Goal: Task Accomplishment & Management: Complete application form

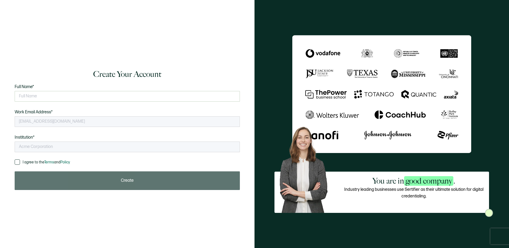
type input "NATP"
click at [175, 92] on input "text" at bounding box center [127, 96] width 225 height 11
type input "[PERSON_NAME]"
click at [14, 161] on div "Create Your Account Full Name* [PERSON_NAME] Please enter your full name. Work …" at bounding box center [127, 124] width 233 height 132
click at [15, 162] on span at bounding box center [17, 161] width 5 height 5
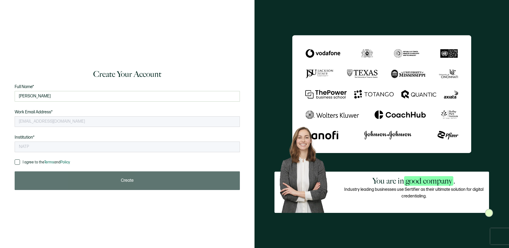
click at [20, 159] on input "I agree to the Terms and Policy" at bounding box center [20, 159] width 0 height 0
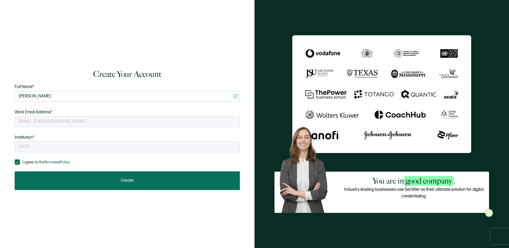
click at [28, 178] on button "Create" at bounding box center [127, 180] width 225 height 19
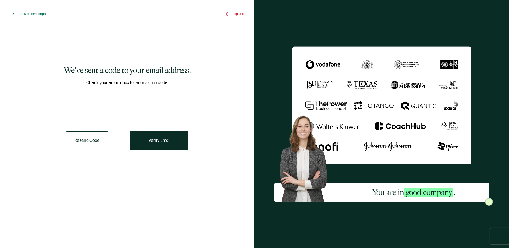
paste input "2"
type input "2"
type input "8"
type input "6"
type input "1"
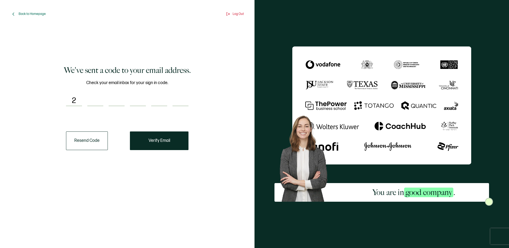
type input "3"
type input "4"
click at [148, 142] on button "Verify Email" at bounding box center [159, 141] width 59 height 19
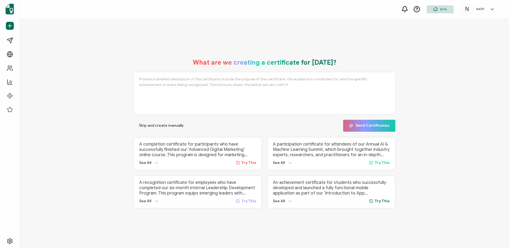
click at [477, 11] on h5 "NATP" at bounding box center [480, 9] width 8 height 4
click at [501, 12] on div "80% N NATP N [PERSON_NAME] [EMAIL_ADDRESS][DOMAIN_NAME] ID: 70652902 N NATP Cre…" at bounding box center [457, 9] width 89 height 13
click at [460, 113] on link "Log Out" at bounding box center [461, 115] width 13 height 5
